Goal: Task Accomplishment & Management: Complete application form

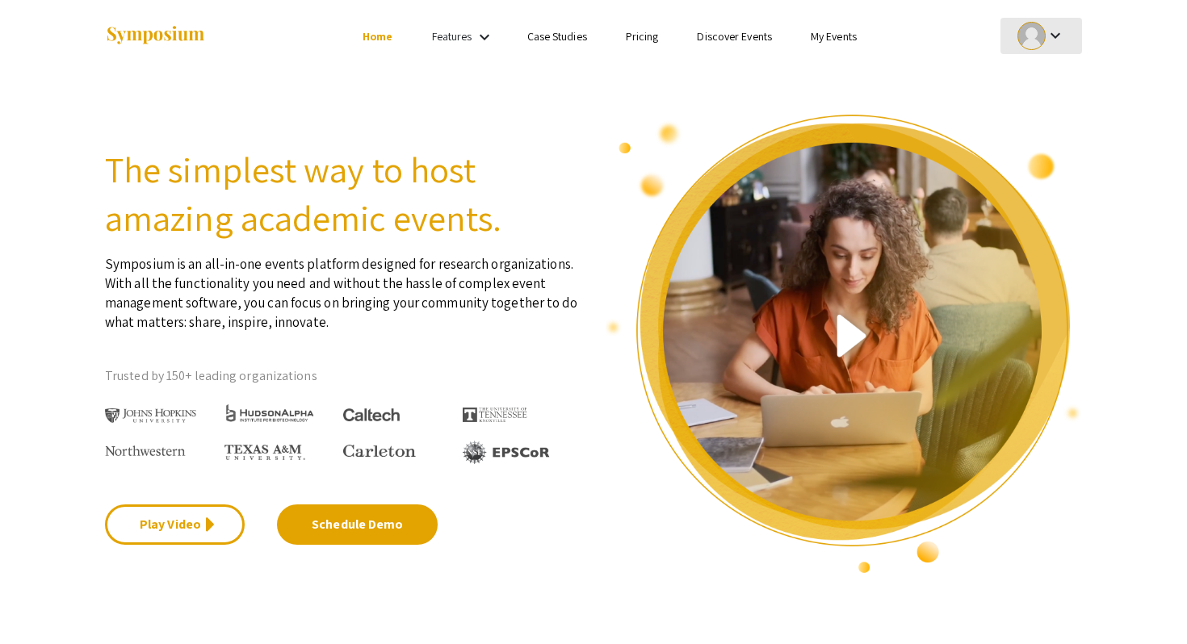
click at [1043, 26] on div "keyboard_arrow_down" at bounding box center [1041, 36] width 56 height 36
click at [1041, 129] on button "My Submissions" at bounding box center [1049, 118] width 99 height 39
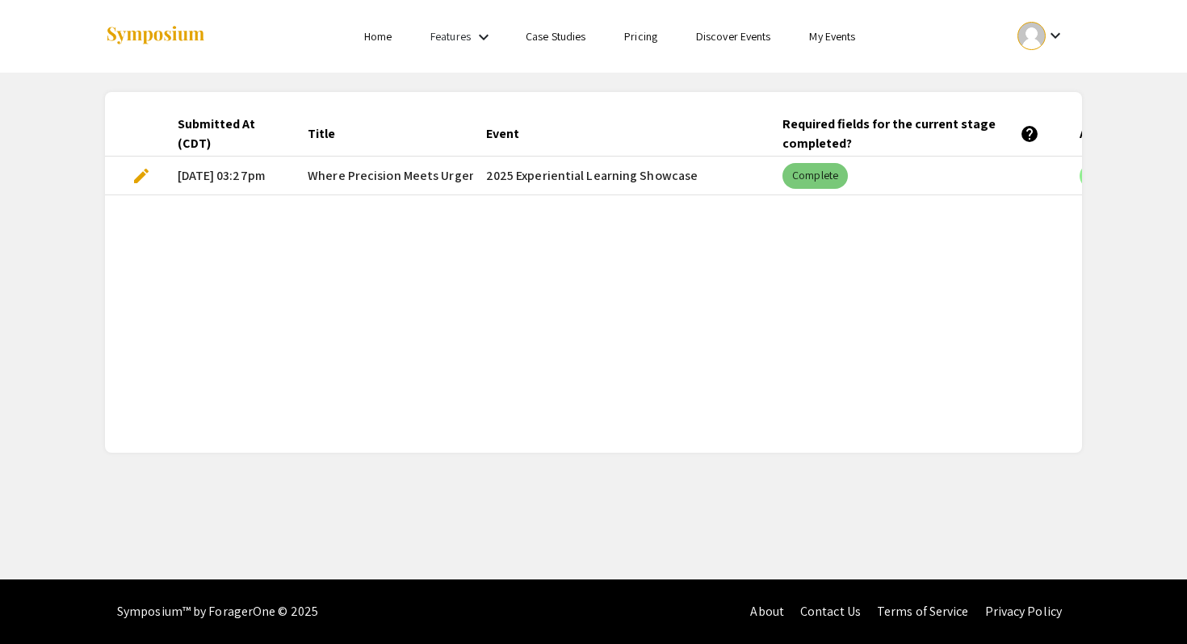
click at [808, 185] on mat-chip "Complete" at bounding box center [814, 176] width 65 height 26
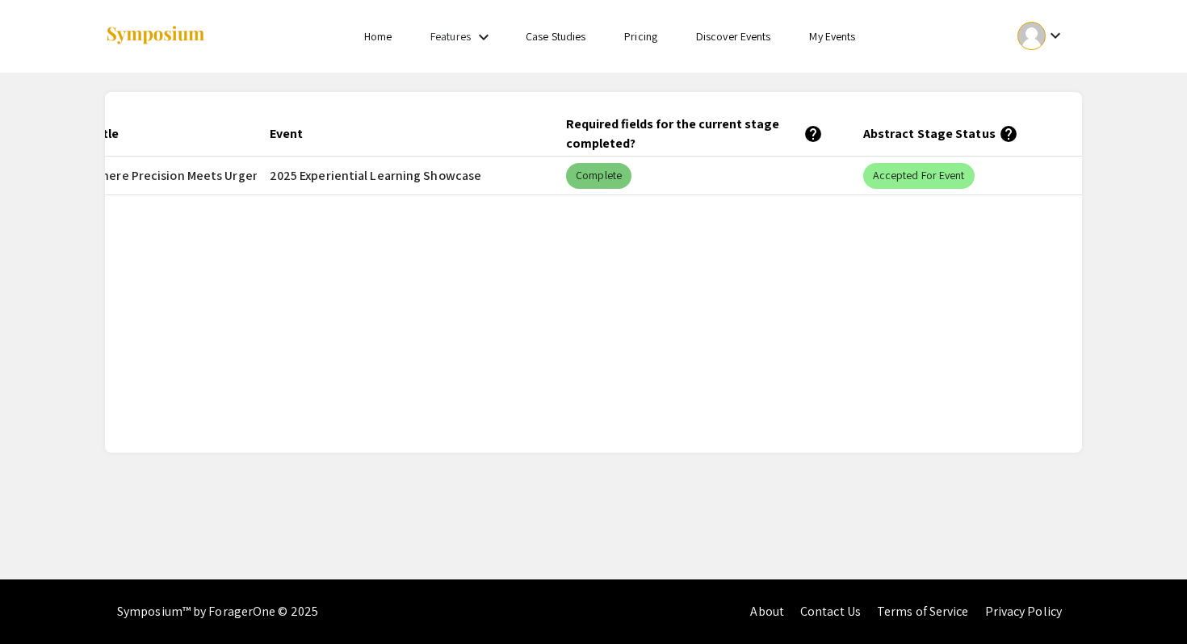
scroll to position [0, 281]
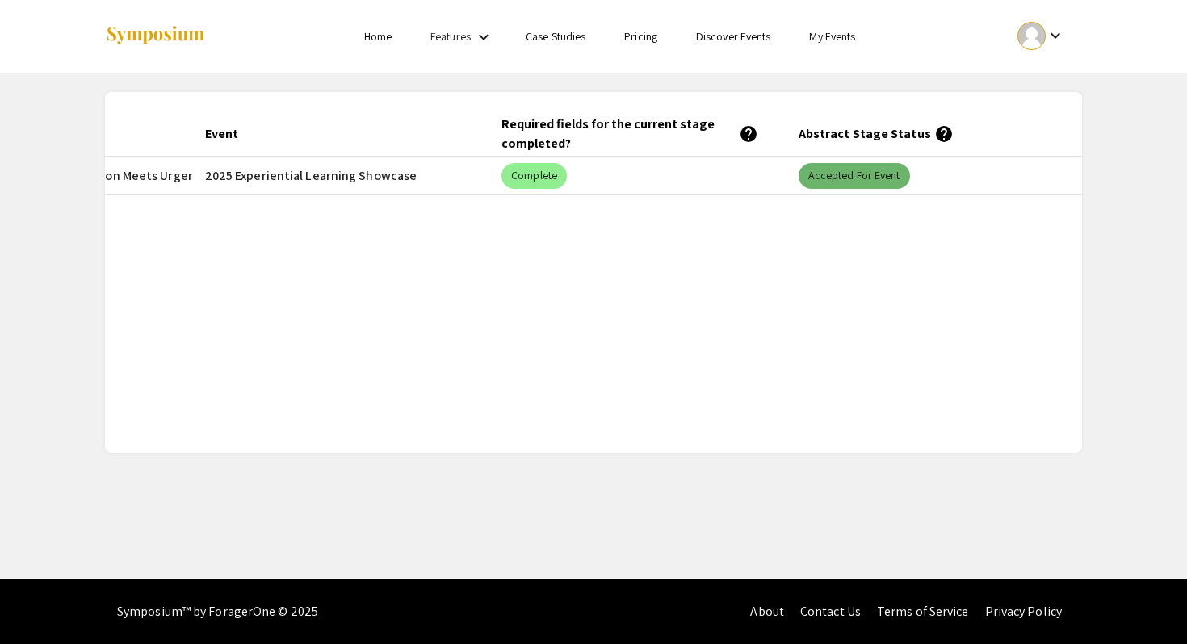
click at [868, 167] on mat-chip "Accepted for Event" at bounding box center [853, 176] width 111 height 26
click at [824, 37] on link "My Events" at bounding box center [832, 36] width 46 height 15
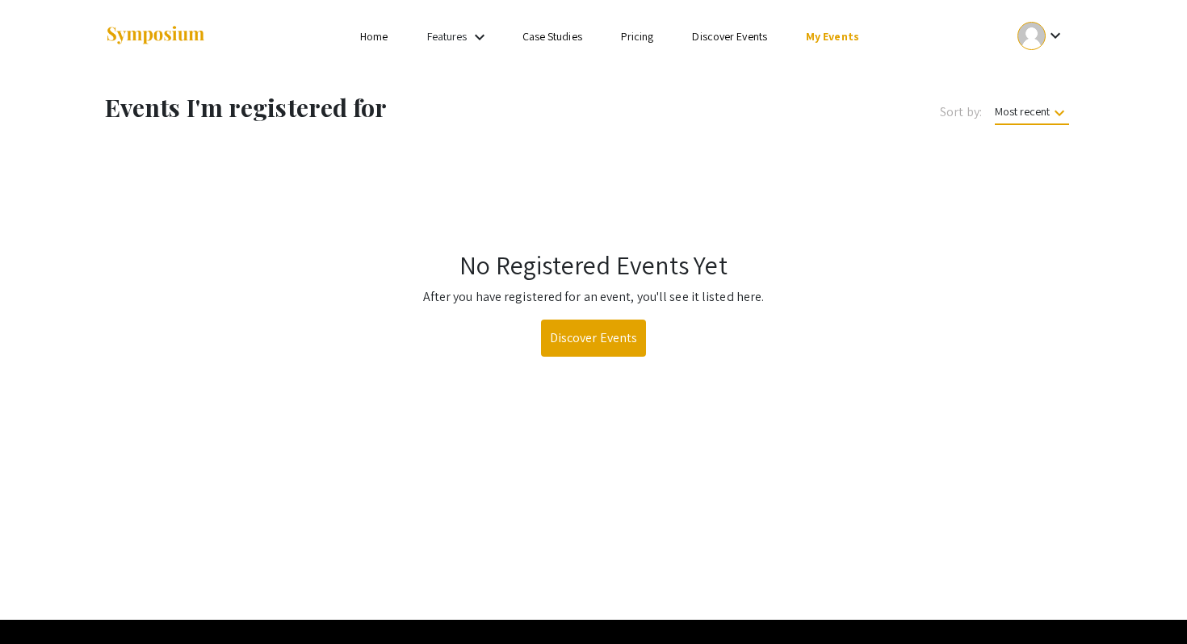
click at [1035, 46] on div at bounding box center [1031, 36] width 28 height 28
click at [1032, 73] on button "My Account" at bounding box center [1049, 80] width 99 height 39
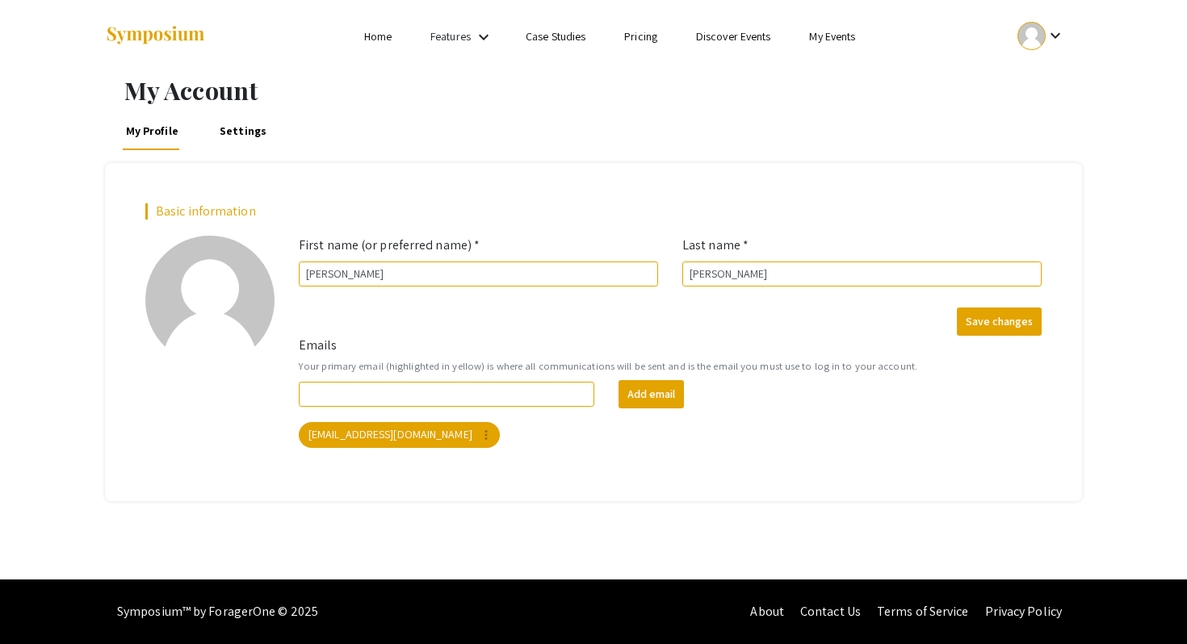
click at [1036, 39] on div at bounding box center [1031, 36] width 28 height 28
click at [1036, 122] on button "My Submissions" at bounding box center [1049, 118] width 99 height 39
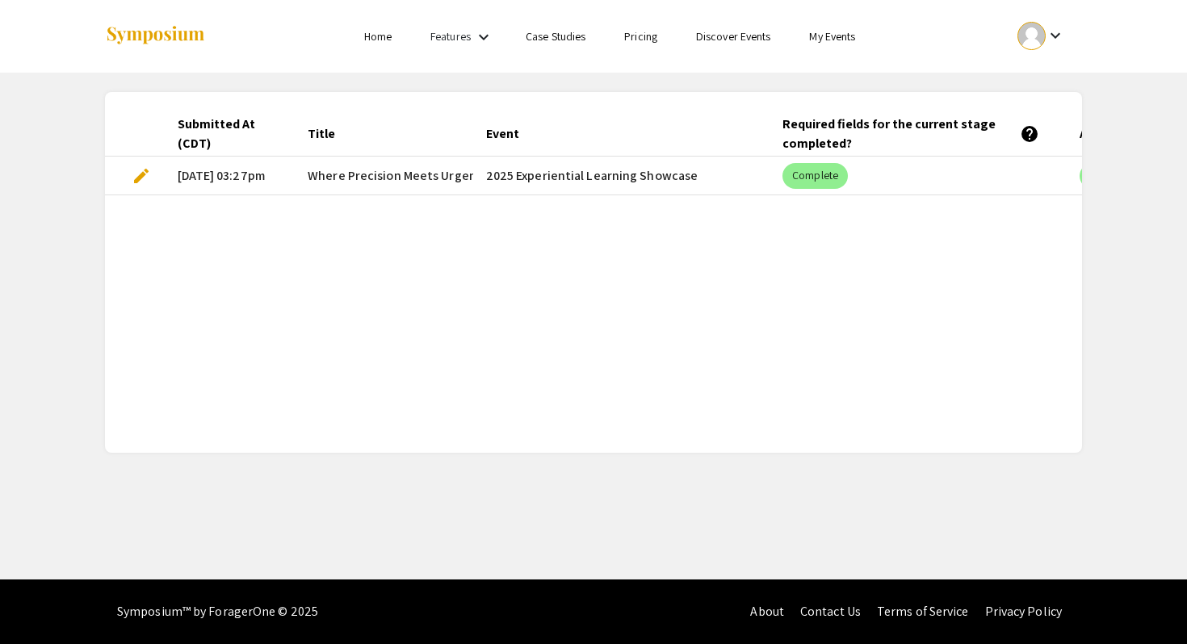
click at [143, 175] on span "edit" at bounding box center [141, 175] width 19 height 19
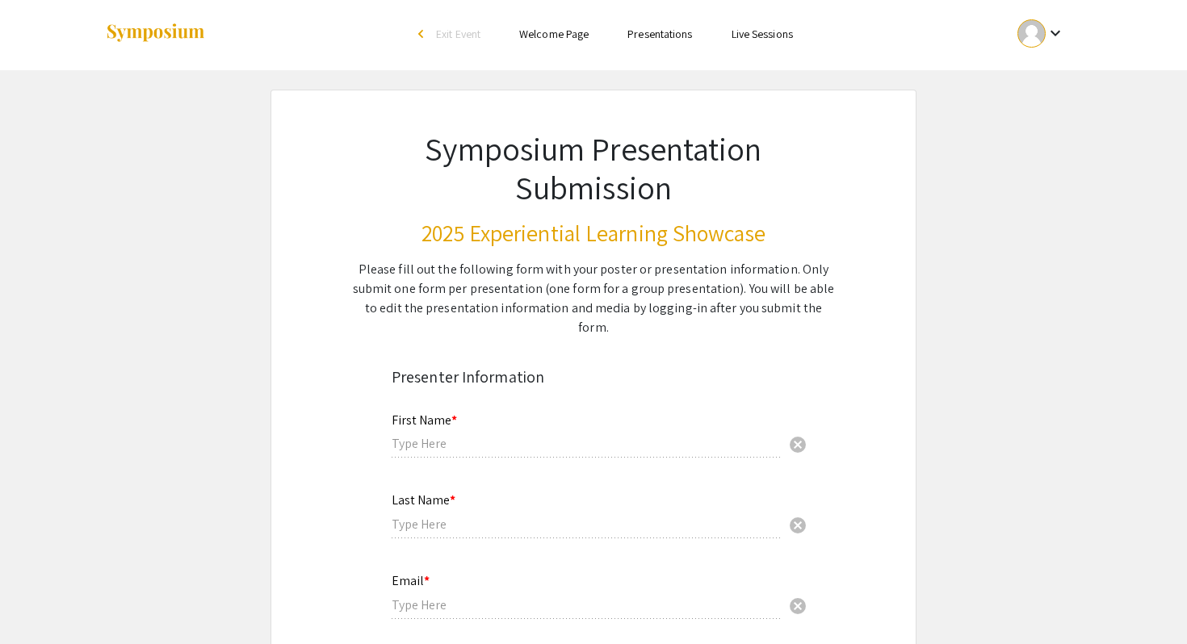
type input "[PERSON_NAME]"
type input "[EMAIL_ADDRESS][DOMAIN_NAME]"
radio input "true"
type input "Biology"
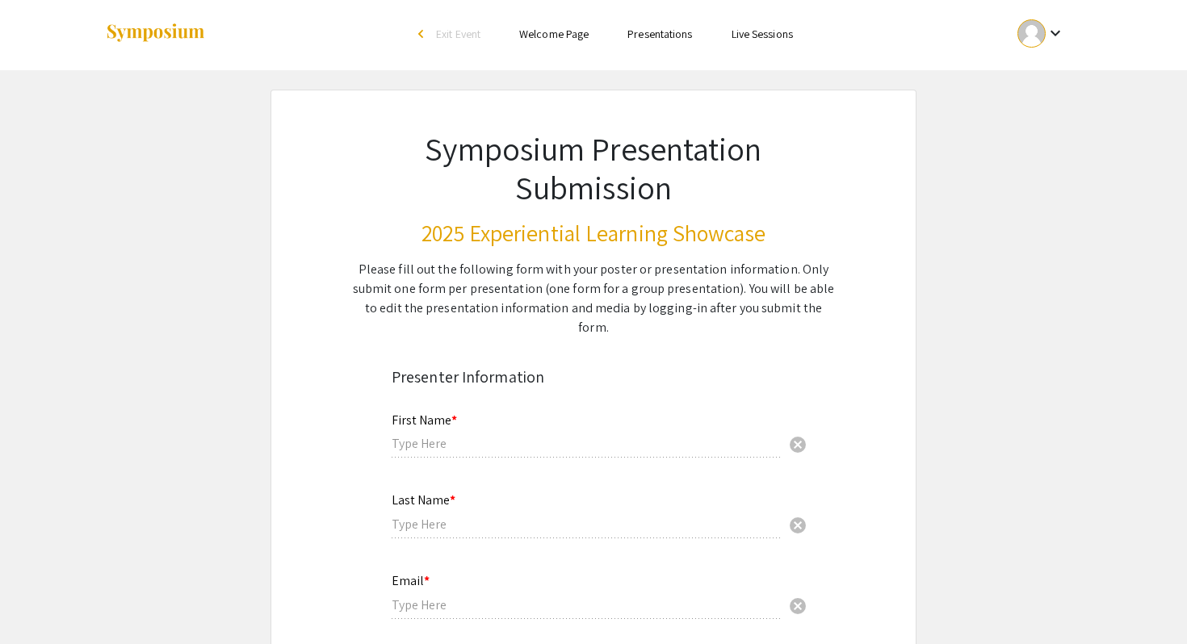
radio input "true"
type input "[PERSON_NAME]"
radio input "true"
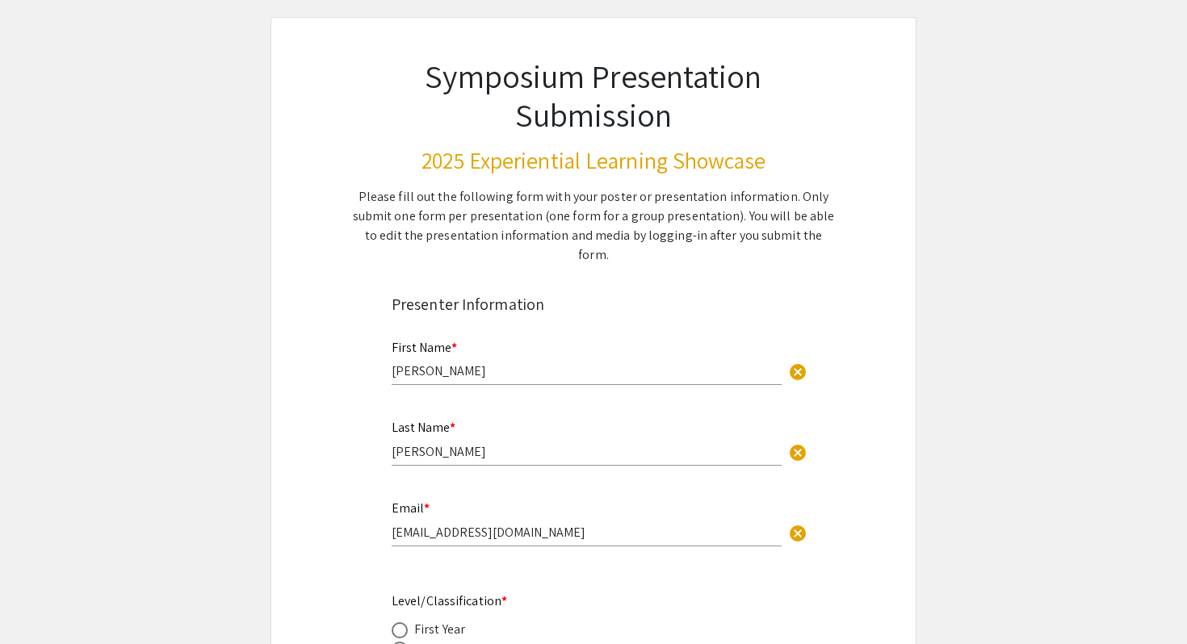
select select "custom"
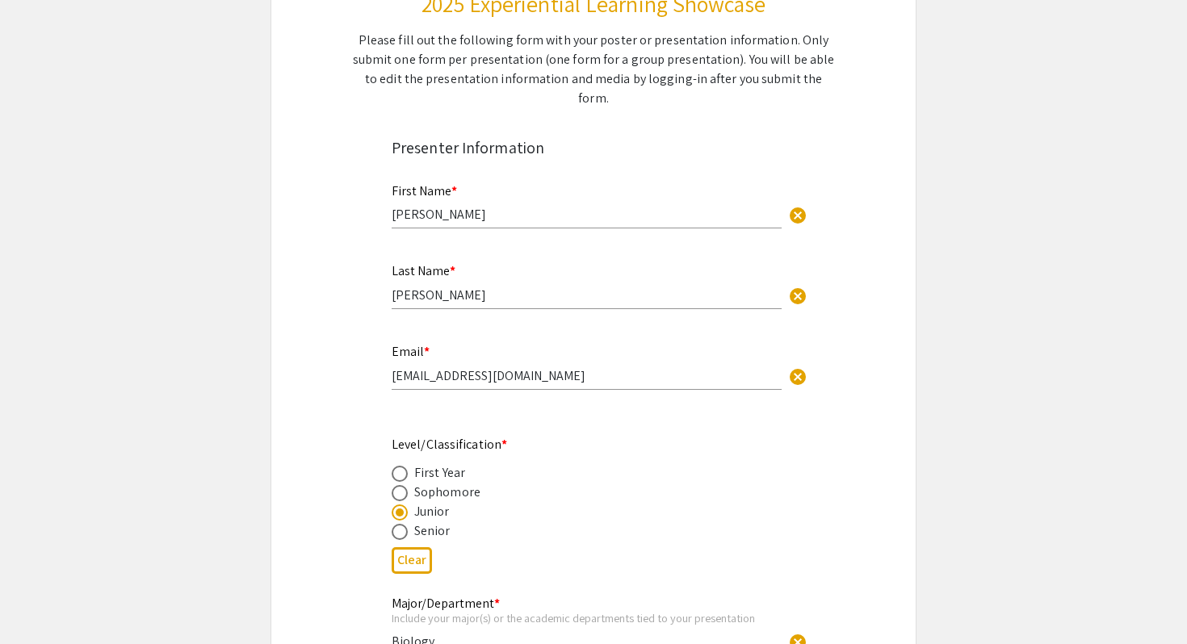
type input "0"
select select "custom"
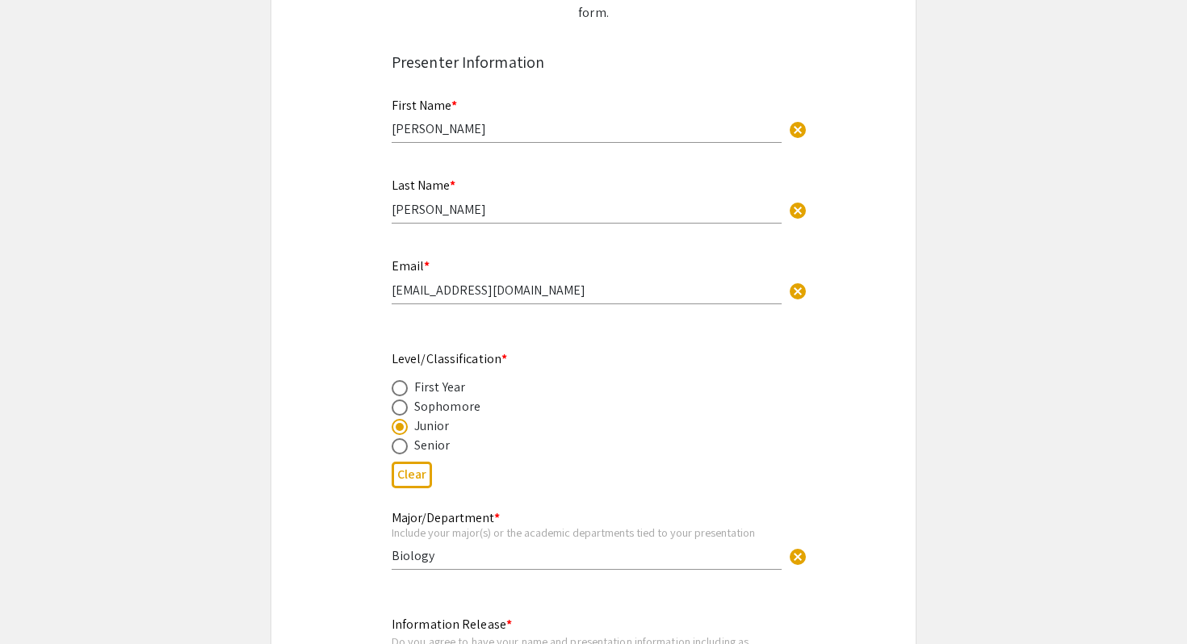
type input "1"
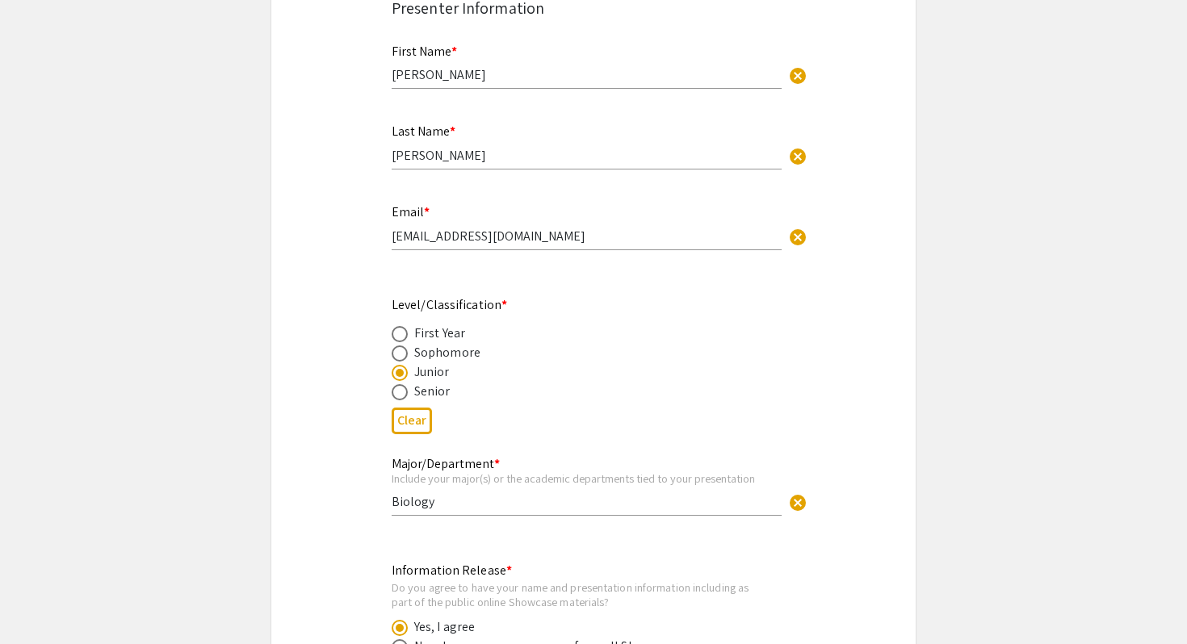
select select "auto"
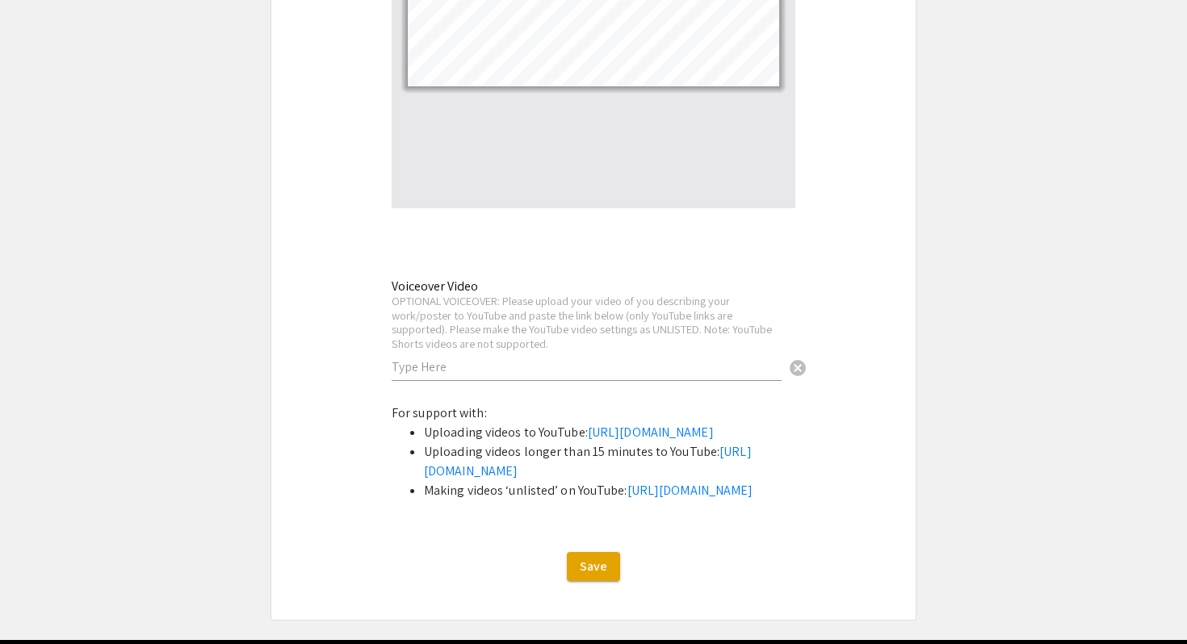
scroll to position [4306, 0]
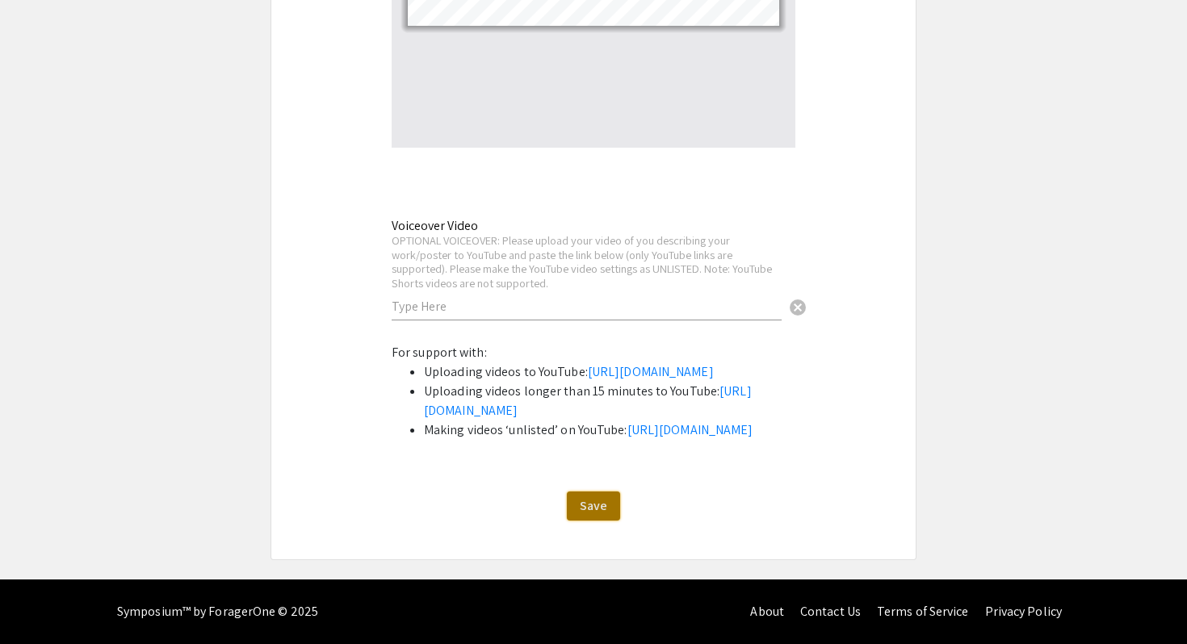
click at [591, 497] on span "Save" at bounding box center [593, 505] width 27 height 17
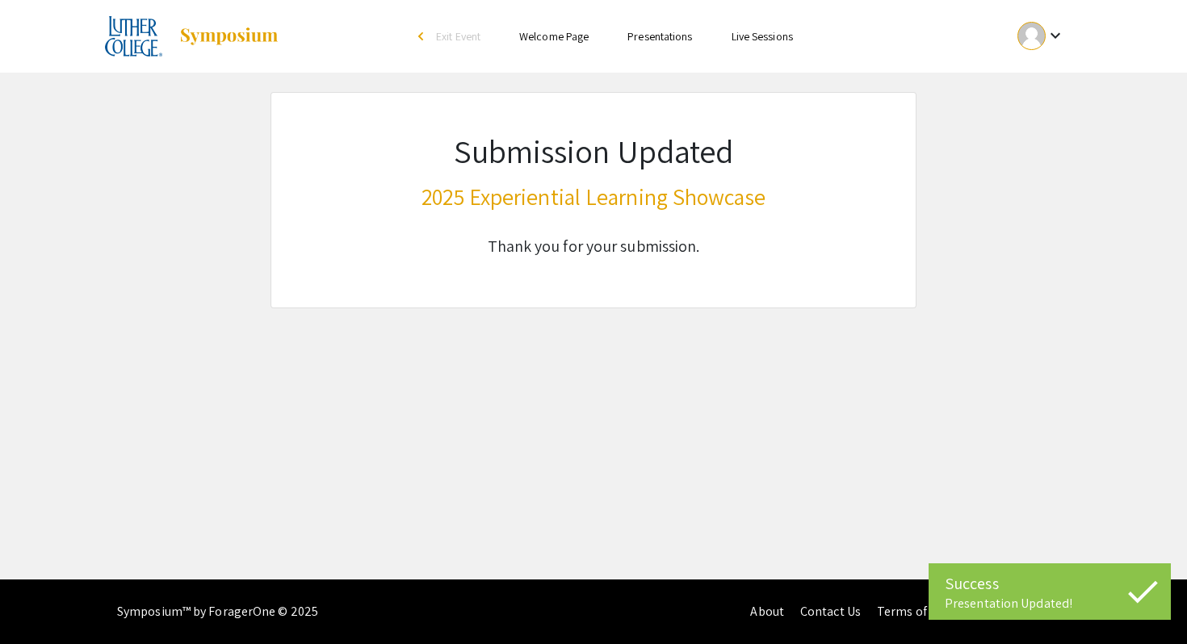
scroll to position [0, 0]
